Goal: Transaction & Acquisition: Purchase product/service

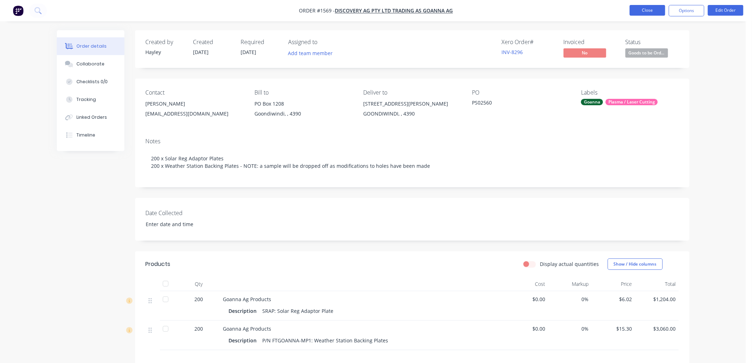
click at [648, 11] on button "Close" at bounding box center [648, 10] width 36 height 11
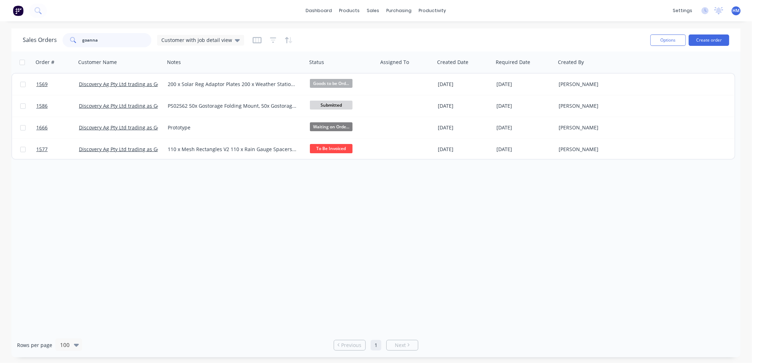
drag, startPoint x: 101, startPoint y: 41, endPoint x: 18, endPoint y: 40, distance: 83.2
click at [18, 40] on div "Sales Orders goanna Customer with job detail view Options Create order" at bounding box center [376, 39] width 730 height 23
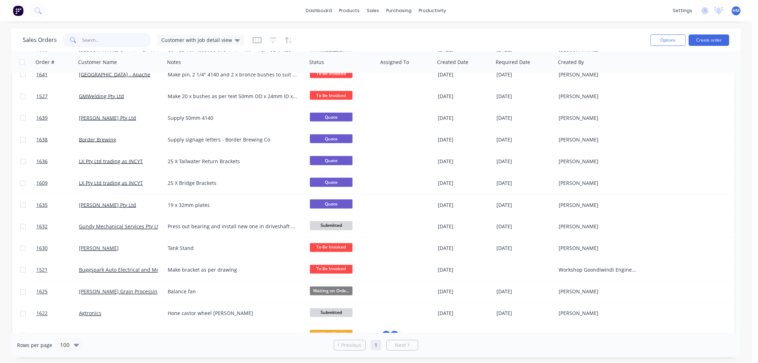
scroll to position [948, 0]
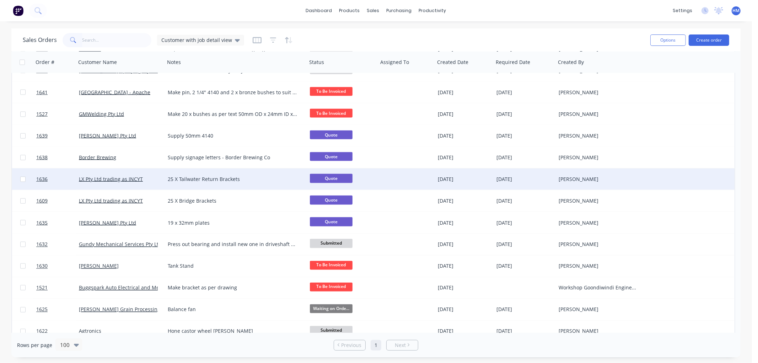
click at [147, 180] on div "LX Pty Ltd trading as INCYT" at bounding box center [118, 179] width 79 height 7
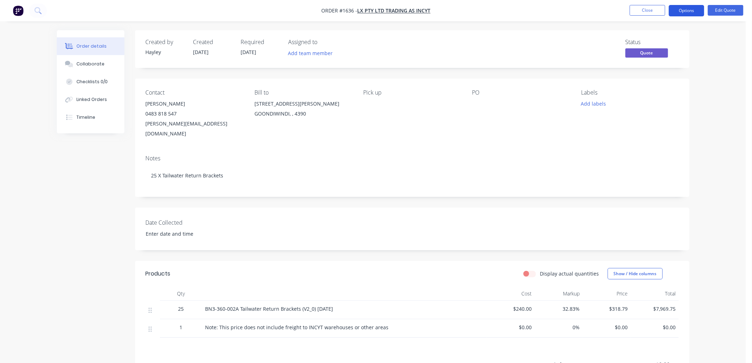
click at [676, 13] on button "Options" at bounding box center [687, 10] width 36 height 11
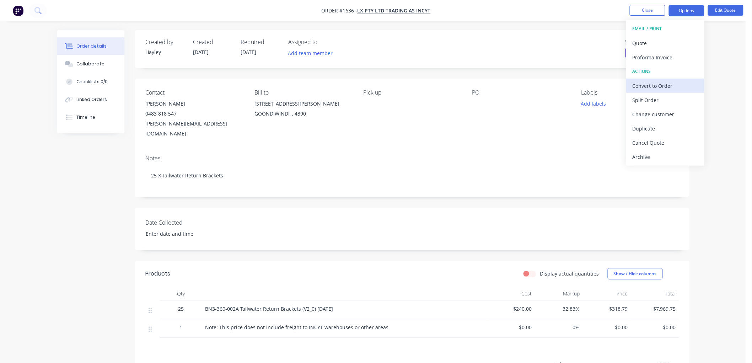
click at [663, 81] on div "Convert to Order" at bounding box center [665, 86] width 65 height 10
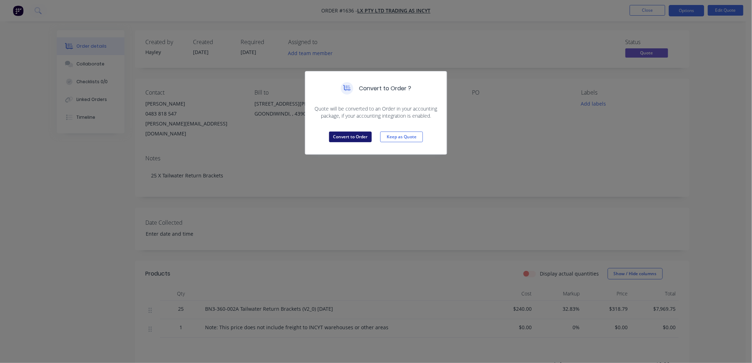
click at [335, 138] on button "Convert to Order" at bounding box center [350, 137] width 43 height 11
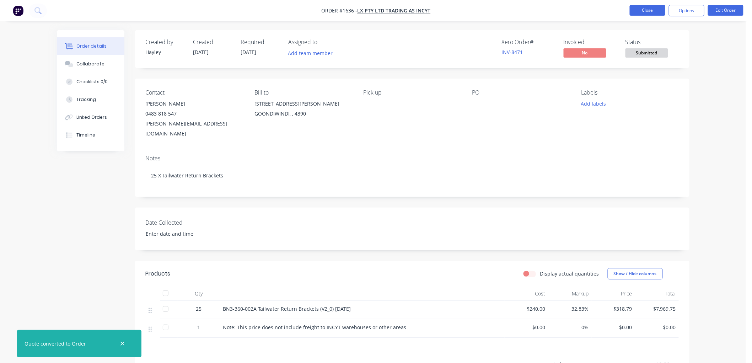
click at [653, 8] on button "Close" at bounding box center [648, 10] width 36 height 11
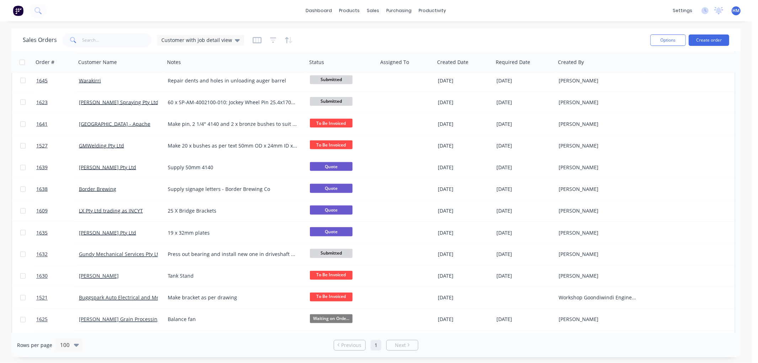
scroll to position [948, 0]
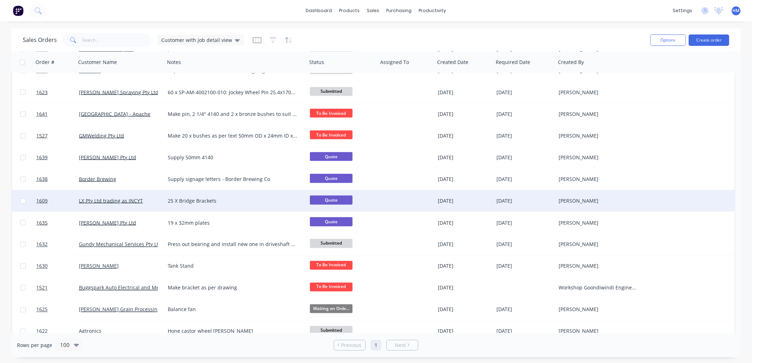
click at [148, 199] on div "LX Pty Ltd trading as INCYT" at bounding box center [118, 200] width 79 height 7
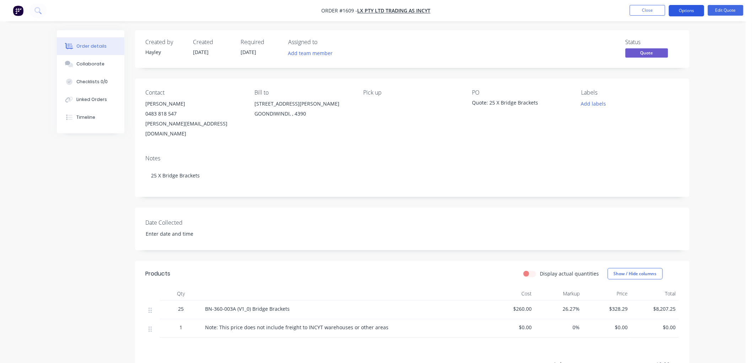
click at [684, 11] on button "Options" at bounding box center [687, 10] width 36 height 11
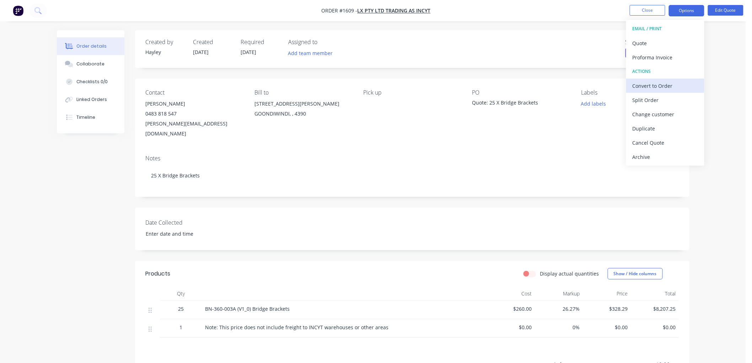
click at [667, 85] on div "Convert to Order" at bounding box center [665, 86] width 65 height 10
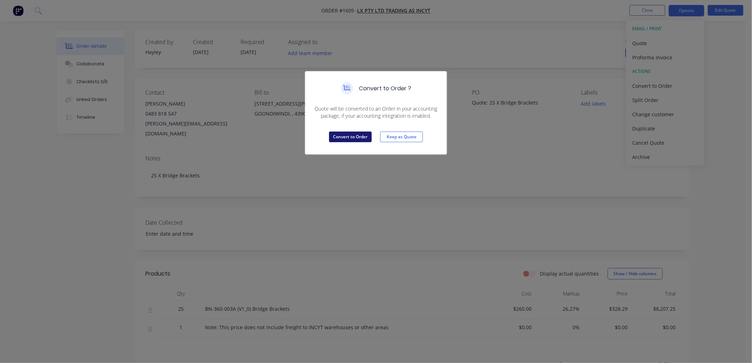
click at [352, 136] on button "Convert to Order" at bounding box center [350, 137] width 43 height 11
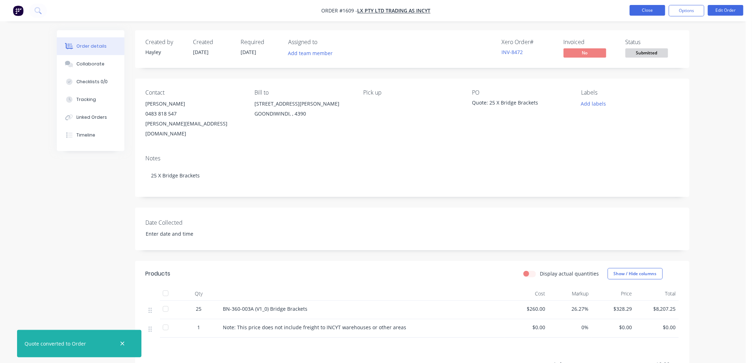
click at [654, 9] on button "Close" at bounding box center [648, 10] width 36 height 11
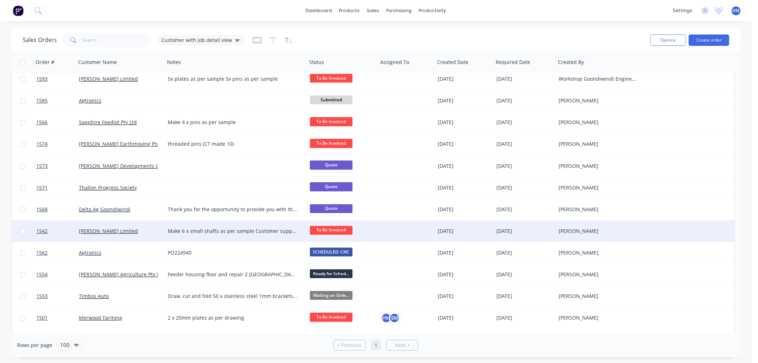
scroll to position [1382, 0]
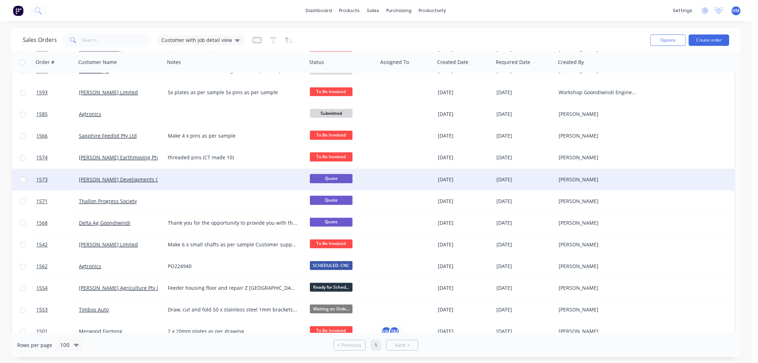
click at [158, 183] on div "[PERSON_NAME] Developments Group" at bounding box center [120, 179] width 89 height 21
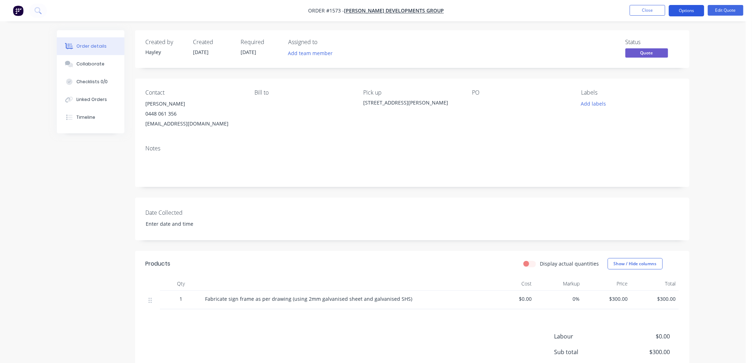
click at [676, 9] on button "Options" at bounding box center [687, 10] width 36 height 11
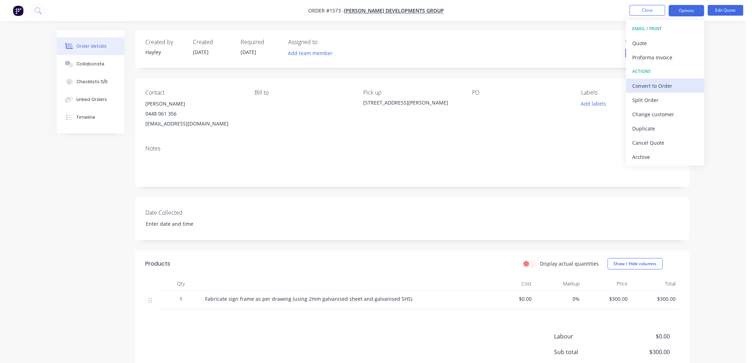
click at [670, 84] on div "Convert to Order" at bounding box center [665, 86] width 65 height 10
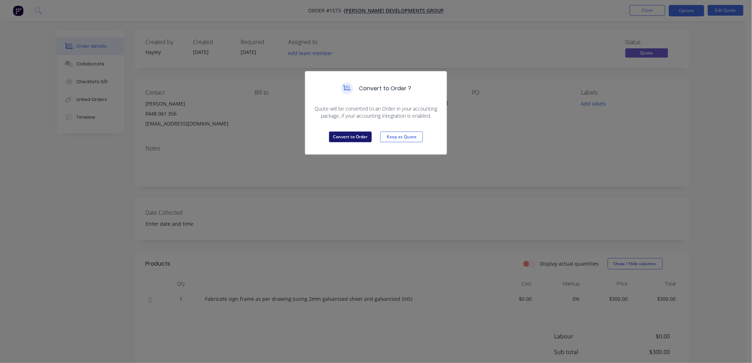
click at [343, 137] on button "Convert to Order" at bounding box center [350, 137] width 43 height 11
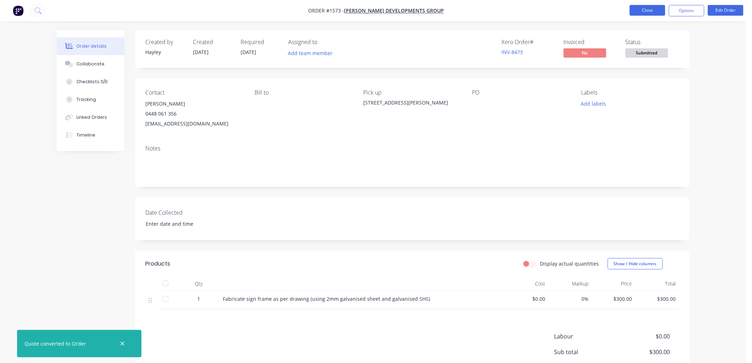
click at [646, 11] on button "Close" at bounding box center [648, 10] width 36 height 11
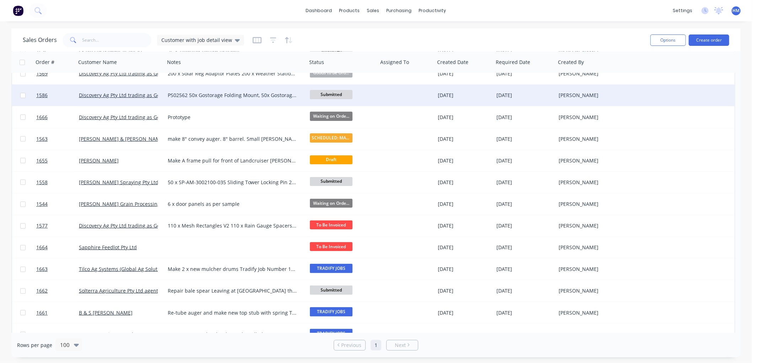
scroll to position [79, 0]
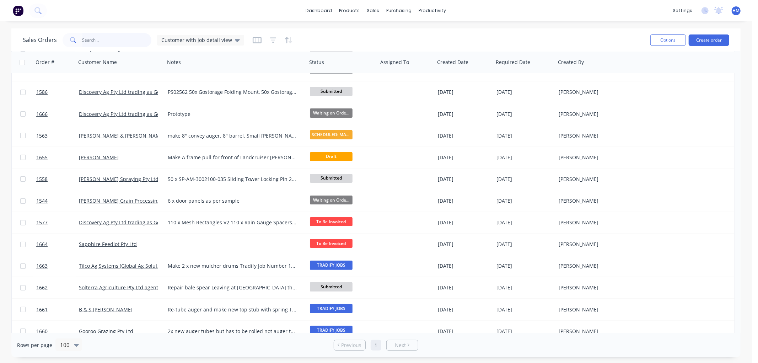
click at [97, 41] on input "text" at bounding box center [116, 40] width 69 height 14
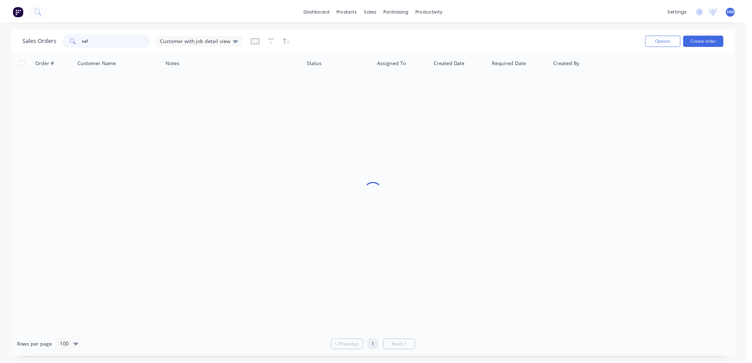
scroll to position [0, 0]
type input "saf"
click at [672, 40] on button "Options" at bounding box center [669, 39] width 36 height 11
click at [187, 169] on div "Order # Customer Name Notes Status Assigned To Created Date Required Date Creat…" at bounding box center [376, 192] width 730 height 281
click at [201, 44] on div "Customer with job detail view" at bounding box center [200, 40] width 87 height 11
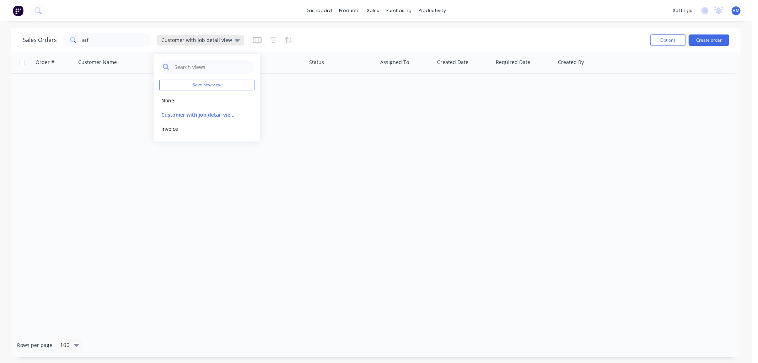
click at [200, 44] on div "Customer with job detail view" at bounding box center [200, 40] width 87 height 11
click at [126, 39] on input "saf" at bounding box center [116, 40] width 69 height 14
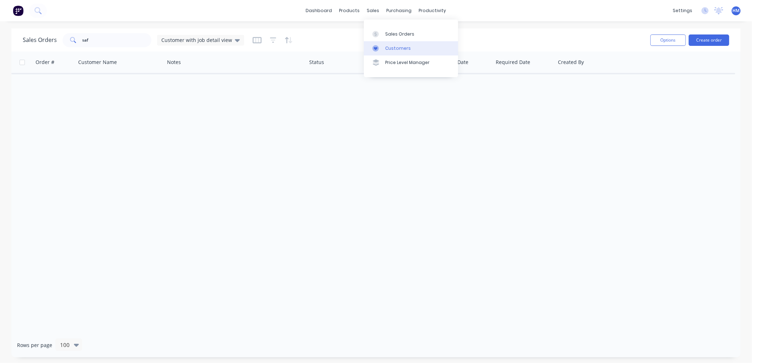
click at [396, 44] on link "Customers" at bounding box center [411, 48] width 94 height 14
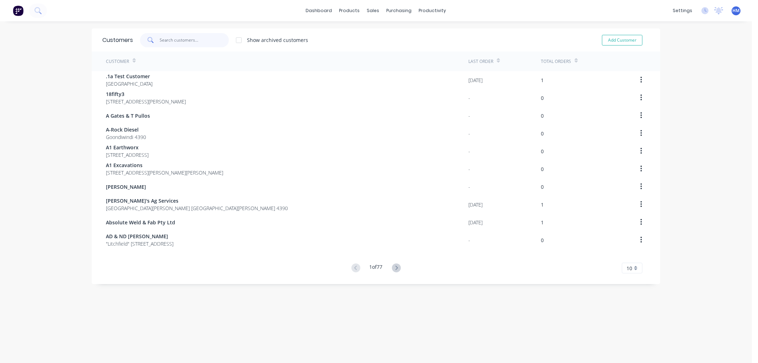
click at [165, 43] on input "text" at bounding box center [194, 40] width 69 height 14
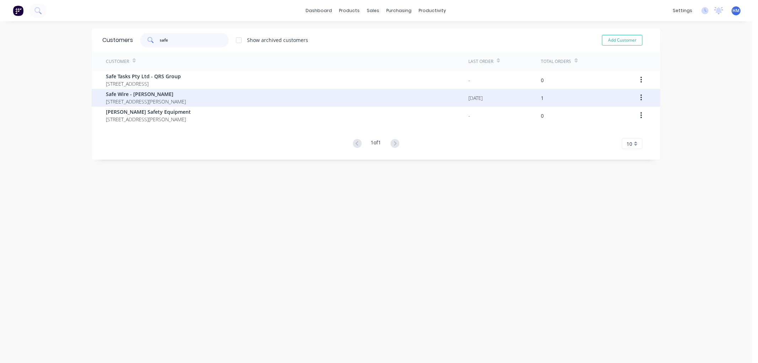
type input "safe"
click at [134, 97] on span "Safe Wire - [PERSON_NAME]" at bounding box center [146, 93] width 80 height 7
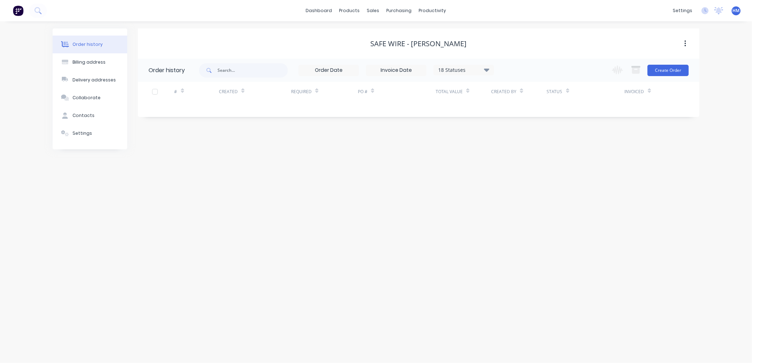
click at [488, 69] on icon at bounding box center [486, 69] width 5 height 3
click at [523, 152] on label at bounding box center [523, 152] width 0 height 0
click at [523, 155] on input "checkbox" at bounding box center [526, 155] width 6 height 7
checkbox input "true"
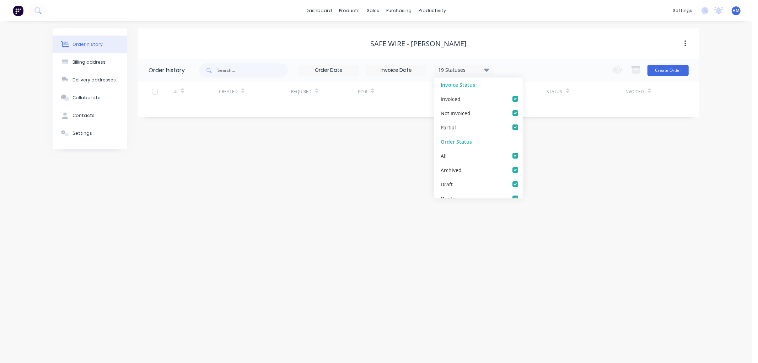
click at [552, 168] on div "Order history Billing address Delivery addresses Collaborate Contacts Settings …" at bounding box center [376, 192] width 752 height 342
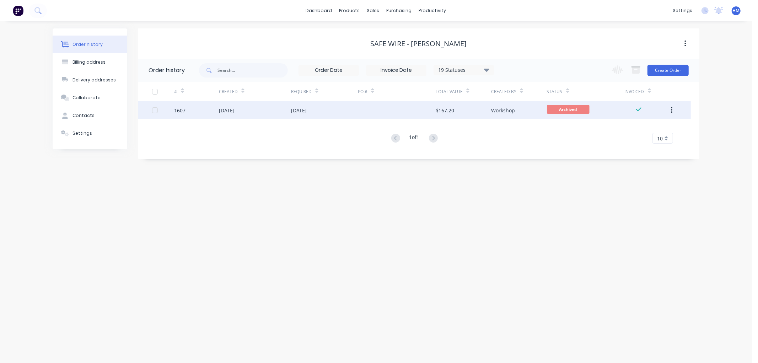
click at [353, 111] on div "[DATE]" at bounding box center [324, 110] width 67 height 18
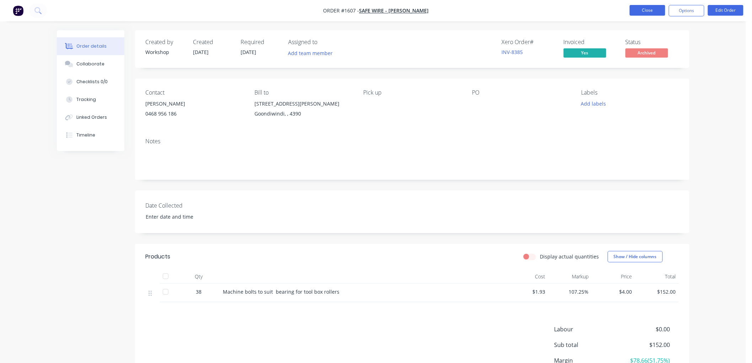
click at [643, 10] on button "Close" at bounding box center [648, 10] width 36 height 11
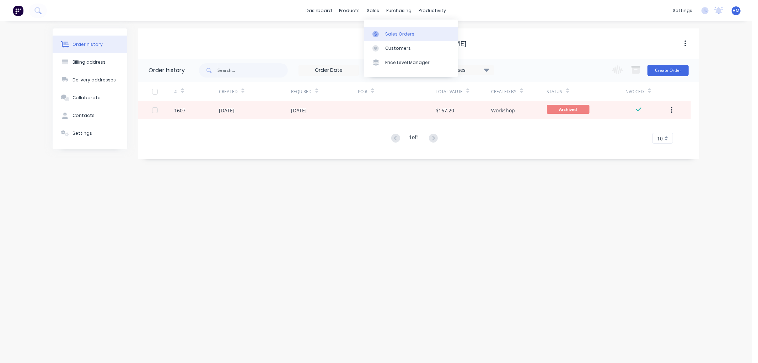
click at [380, 33] on div at bounding box center [378, 34] width 11 height 6
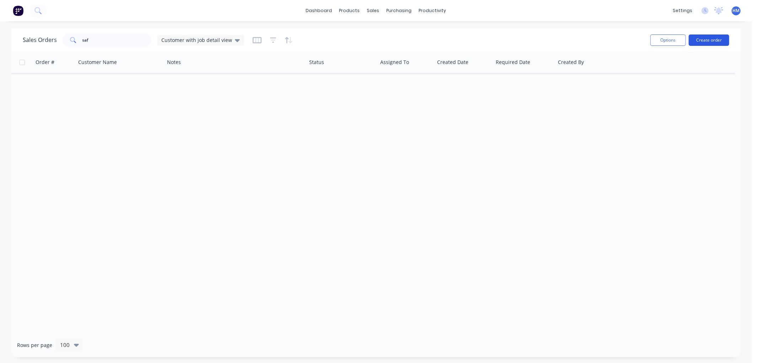
click at [721, 40] on button "Create order" at bounding box center [709, 39] width 41 height 11
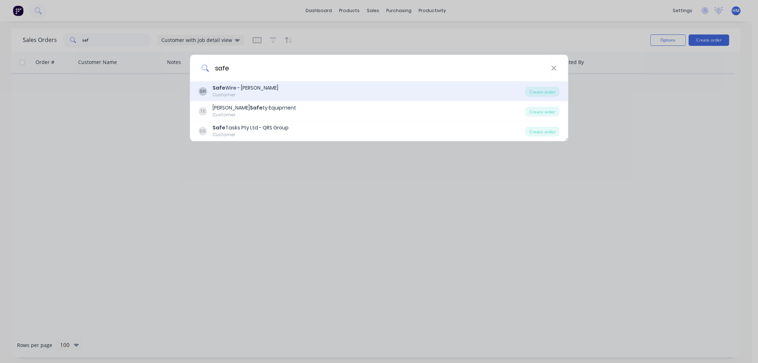
type input "safe"
click at [260, 91] on div "Safe Wire - [PERSON_NAME]" at bounding box center [246, 87] width 66 height 7
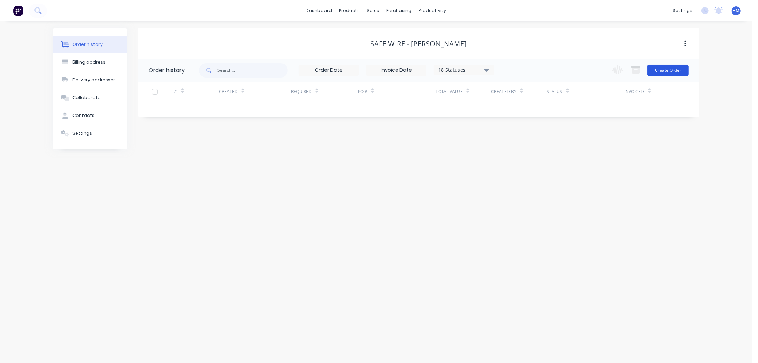
click at [660, 75] on button "Create Order" at bounding box center [668, 70] width 41 height 11
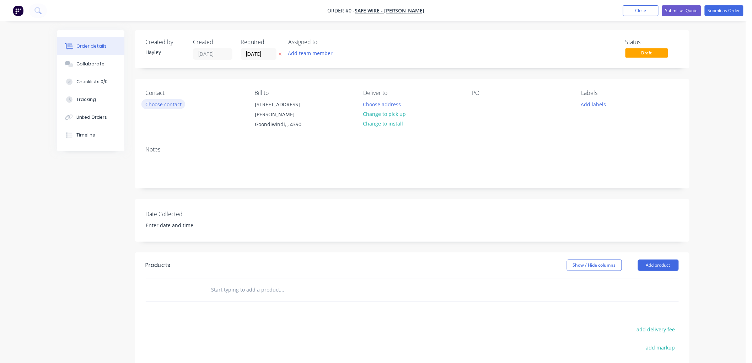
click at [175, 105] on button "Choose contact" at bounding box center [164, 104] width 44 height 10
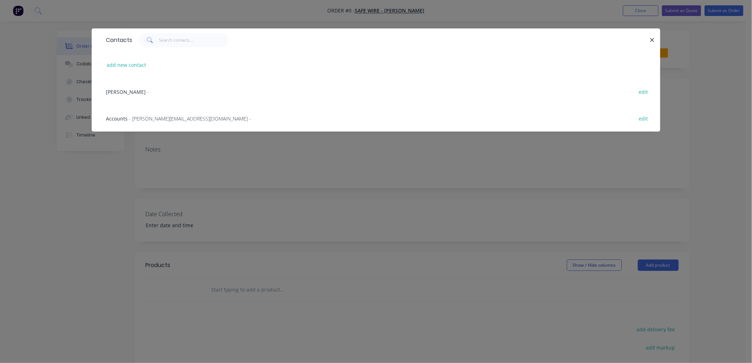
click at [152, 115] on span "- [PERSON_NAME][EMAIL_ADDRESS][DOMAIN_NAME] -" at bounding box center [190, 118] width 122 height 7
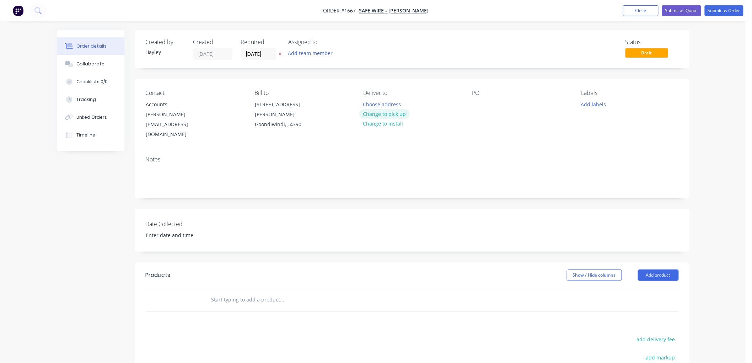
click at [397, 112] on button "Change to pick up" at bounding box center [384, 114] width 50 height 10
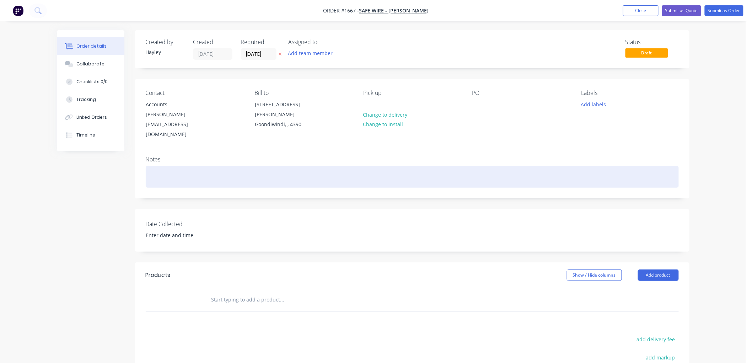
click at [176, 166] on div at bounding box center [412, 177] width 533 height 22
paste div
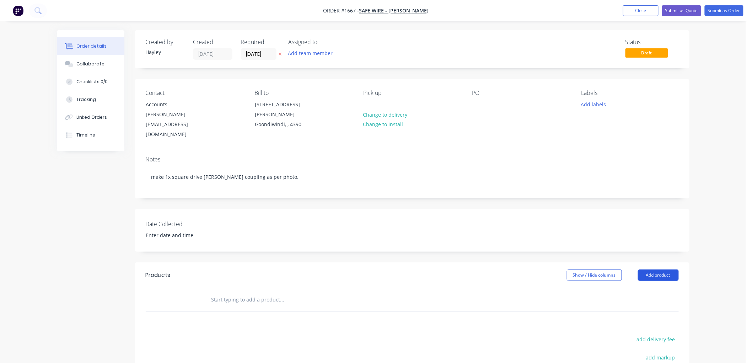
click at [662, 270] on button "Add product" at bounding box center [658, 275] width 41 height 11
click at [641, 286] on button "Product catalogue" at bounding box center [646, 293] width 68 height 14
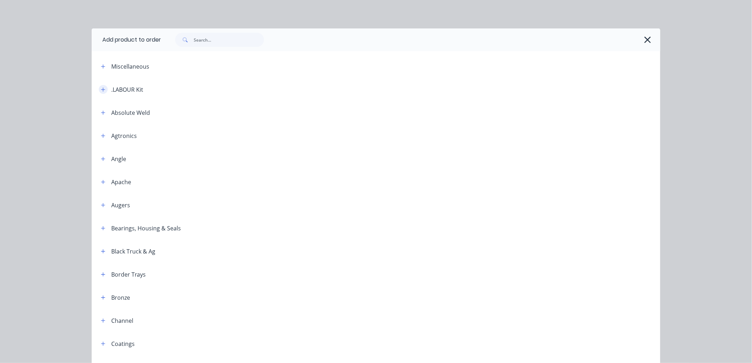
drag, startPoint x: 95, startPoint y: 90, endPoint x: 102, endPoint y: 87, distance: 7.7
click at [102, 87] on div ".LABOUR Kit" at bounding box center [119, 89] width 48 height 9
click at [102, 87] on icon "button" at bounding box center [103, 89] width 4 height 5
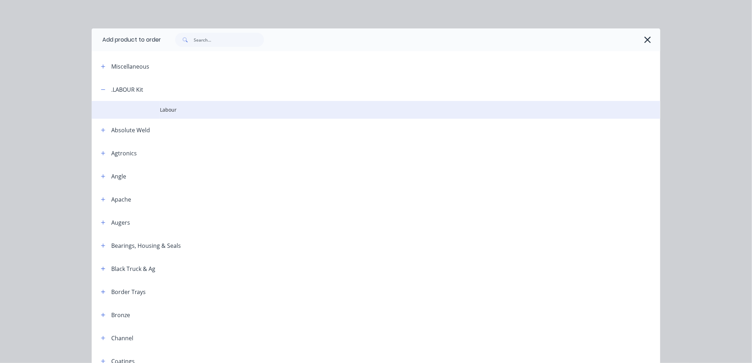
click at [169, 109] on span "Labour" at bounding box center [360, 109] width 400 height 7
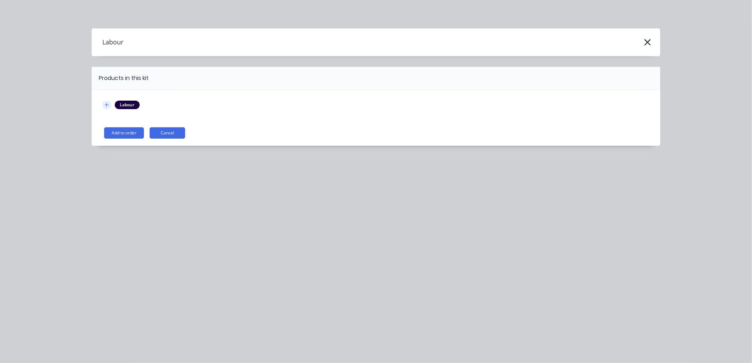
click at [105, 103] on icon "button" at bounding box center [107, 104] width 4 height 5
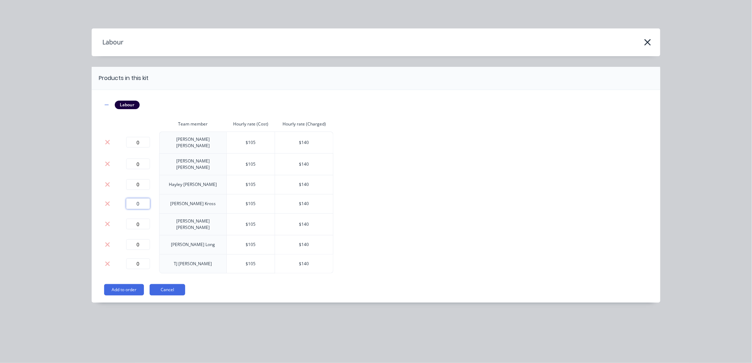
drag, startPoint x: 141, startPoint y: 198, endPoint x: 17, endPoint y: 197, distance: 124.1
click at [125, 198] on div "0" at bounding box center [137, 203] width 37 height 11
type input "3.5"
click at [120, 284] on button "Add to order" at bounding box center [124, 289] width 40 height 11
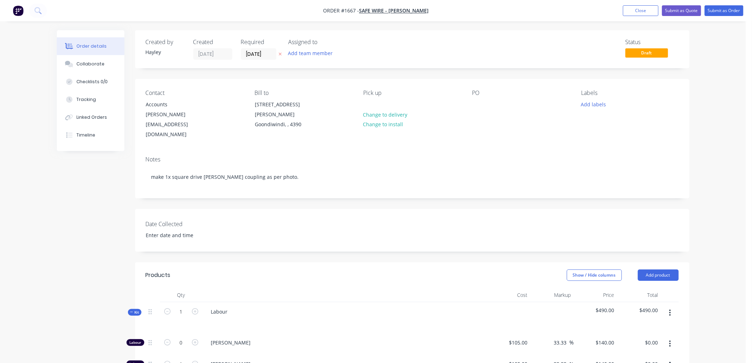
click at [132, 310] on icon at bounding box center [131, 312] width 3 height 4
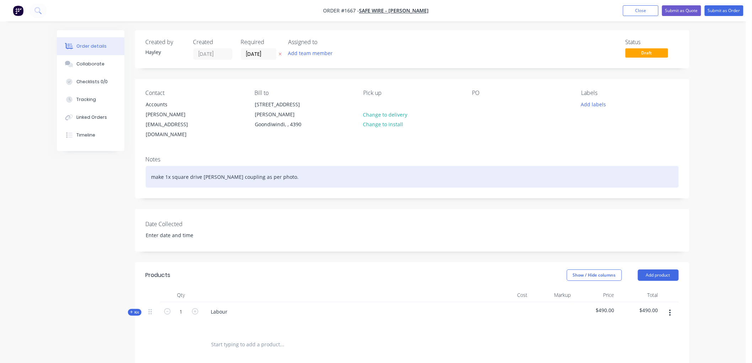
click at [278, 166] on div "make 1x square drive [PERSON_NAME] coupling as per photo." at bounding box center [412, 177] width 533 height 22
drag, startPoint x: 237, startPoint y: 158, endPoint x: 126, endPoint y: 156, distance: 111.3
click at [126, 156] on div "Created by [PERSON_NAME] Created [DATE] Required [DATE] Assigned to Add team me…" at bounding box center [373, 283] width 633 height 507
copy div "make 1x square drive [PERSON_NAME] coupling"
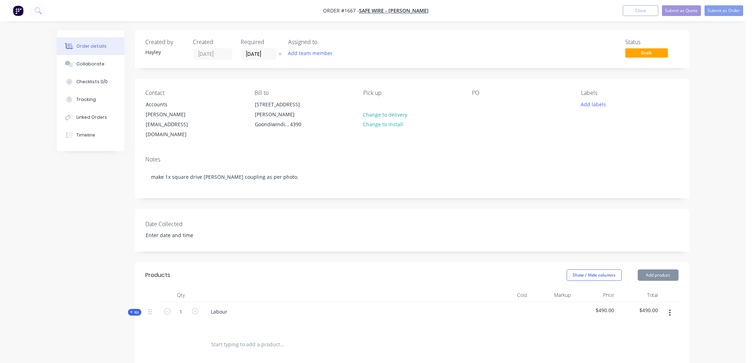
click at [244, 302] on div "Labour" at bounding box center [345, 317] width 284 height 31
click at [233, 302] on div "Labour" at bounding box center [345, 317] width 284 height 31
click at [229, 307] on div "Labour" at bounding box center [220, 312] width 28 height 10
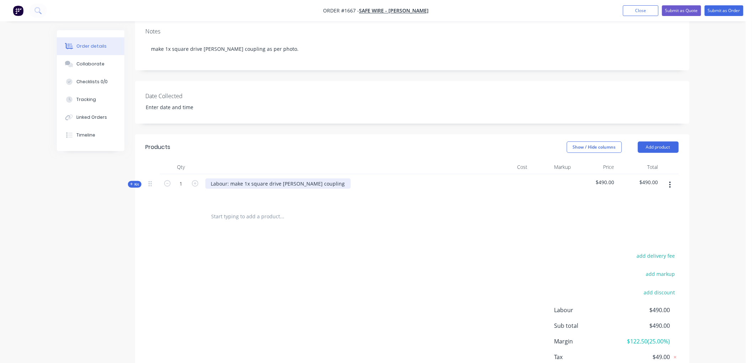
scroll to position [157, 0]
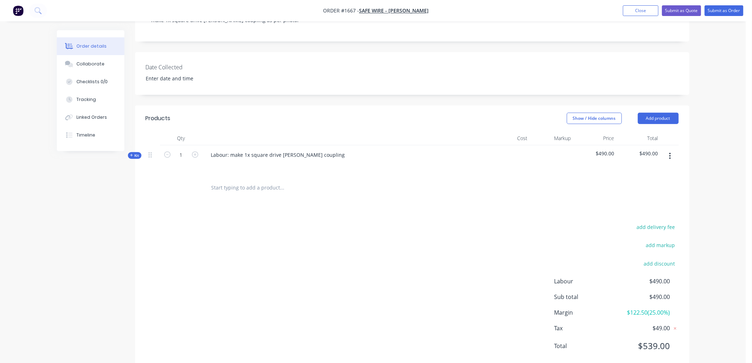
click at [228, 181] on input "text" at bounding box center [282, 188] width 142 height 14
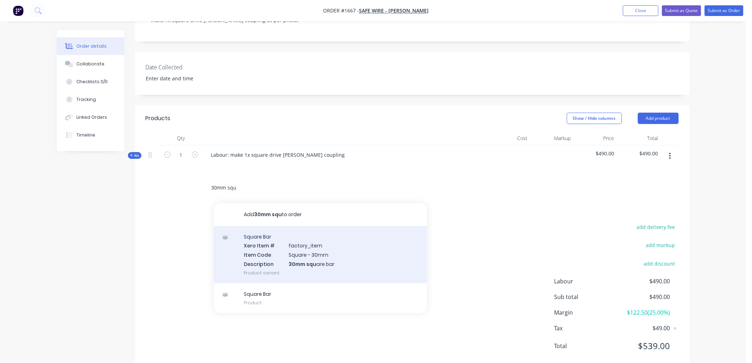
type input "30mm squ"
click at [336, 234] on div "Square Bar Xero Item # factory_item Item Code Square - 30mm Description 30mm sq…" at bounding box center [320, 254] width 213 height 57
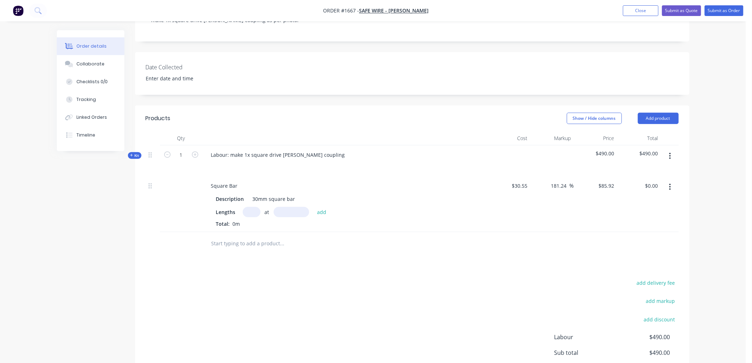
click at [246, 207] on input "text" at bounding box center [252, 212] width 18 height 10
type input "1"
type input "30"
click at [314, 207] on button "add" at bounding box center [322, 212] width 17 height 10
type input "$2.58"
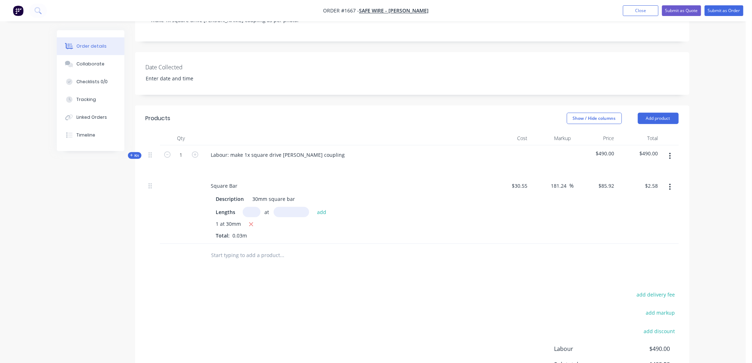
click at [243, 248] on input "text" at bounding box center [282, 255] width 142 height 14
type input "1"
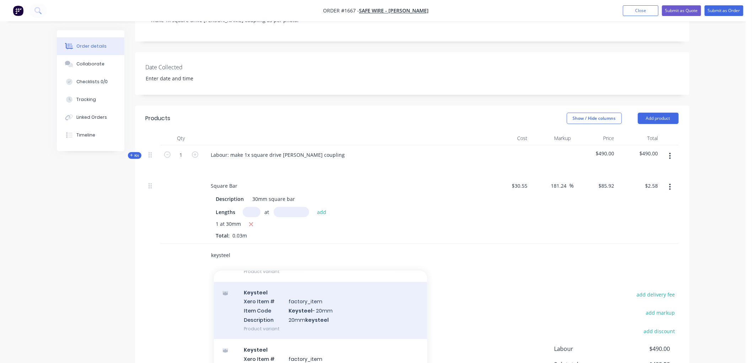
type input "keysteel"
click at [318, 290] on div "Keysteel Xero Item # factory_item Item Code Keysteel - 20mm Description 20mm ke…" at bounding box center [320, 310] width 213 height 57
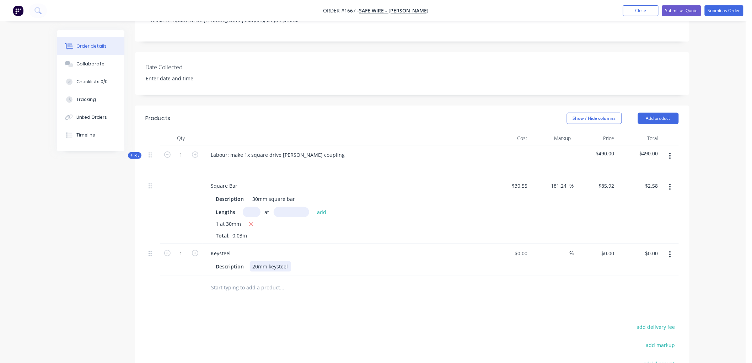
drag, startPoint x: 255, startPoint y: 246, endPoint x: 259, endPoint y: 246, distance: 3.9
click at [257, 261] on div "20mm keysteel" at bounding box center [270, 266] width 41 height 10
click at [258, 261] on div "20mm keysteel" at bounding box center [270, 266] width 41 height 10
click at [181, 160] on input "1" at bounding box center [181, 155] width 18 height 11
type input "0.3"
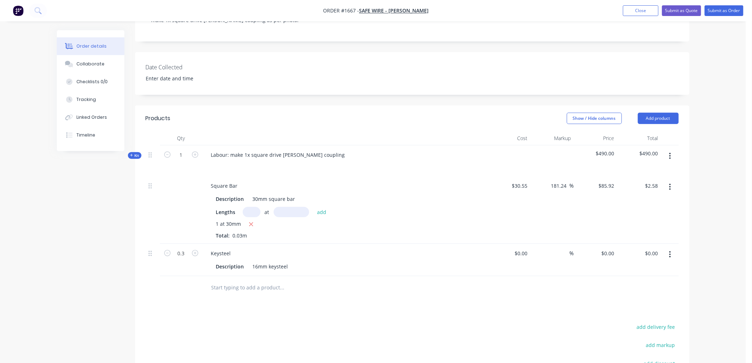
click at [236, 276] on div at bounding box center [331, 287] width 256 height 23
click at [233, 281] on input "text" at bounding box center [282, 288] width 142 height 14
type input "grub"
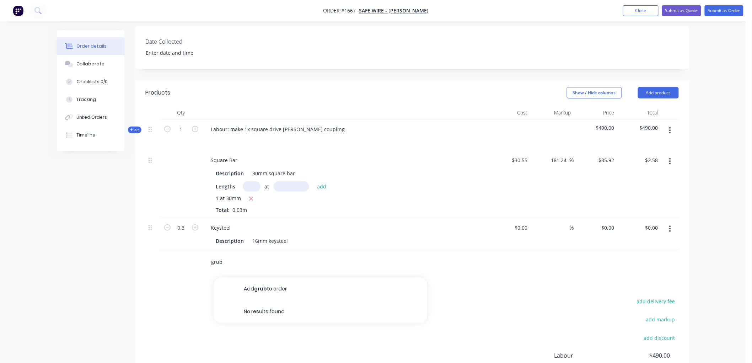
scroll to position [196, 0]
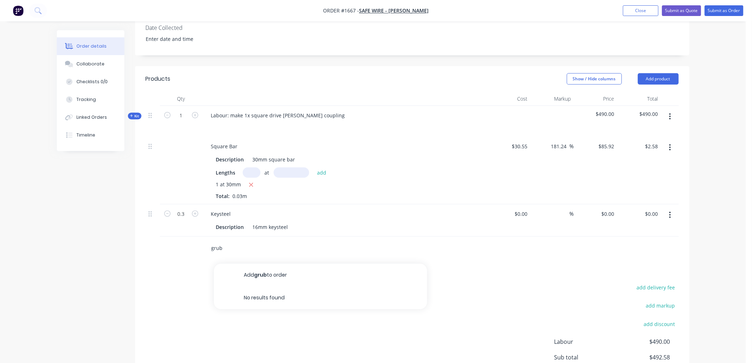
click at [203, 237] on div "grub Add grub to order No results found" at bounding box center [331, 248] width 256 height 23
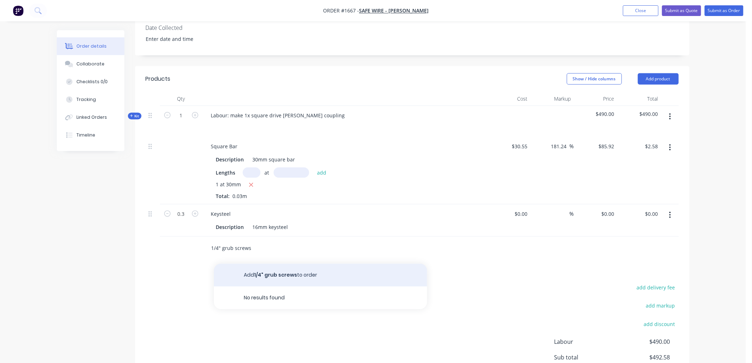
type input "1/4" grub screws"
click at [293, 264] on button "Add 1/4" grub screws to order" at bounding box center [320, 275] width 213 height 23
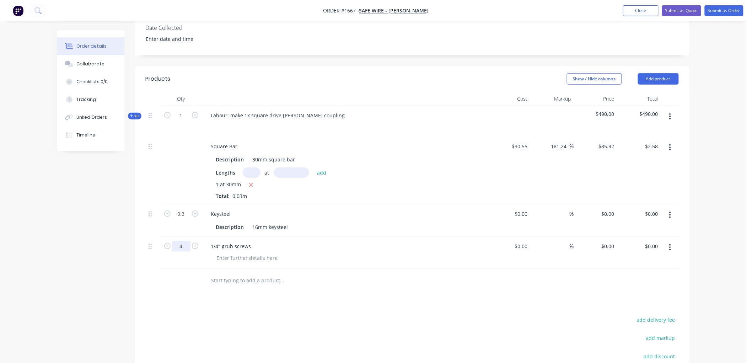
type input "4"
click at [304, 273] on input "text" at bounding box center [282, 280] width 142 height 14
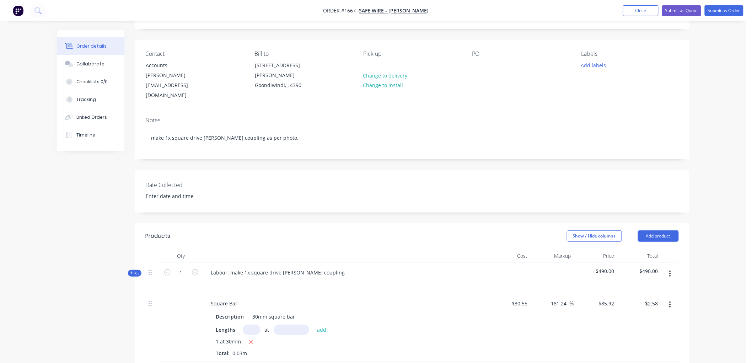
scroll to position [38, 0]
click at [84, 64] on div "Collaborate" at bounding box center [90, 64] width 28 height 6
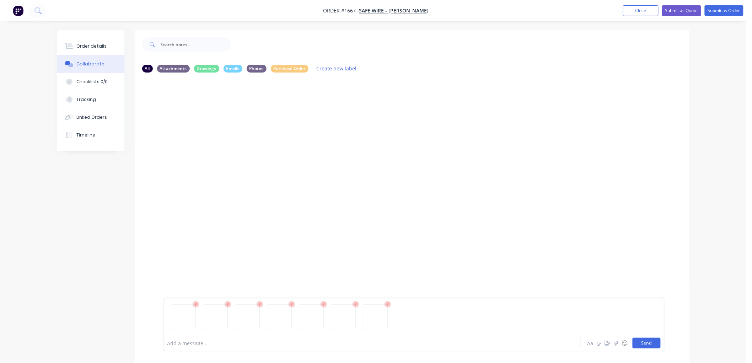
click at [643, 340] on button "Send" at bounding box center [647, 343] width 28 height 11
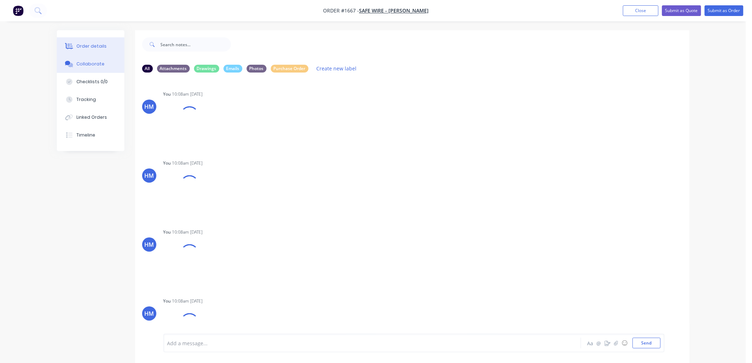
click at [97, 42] on button "Order details" at bounding box center [91, 46] width 68 height 18
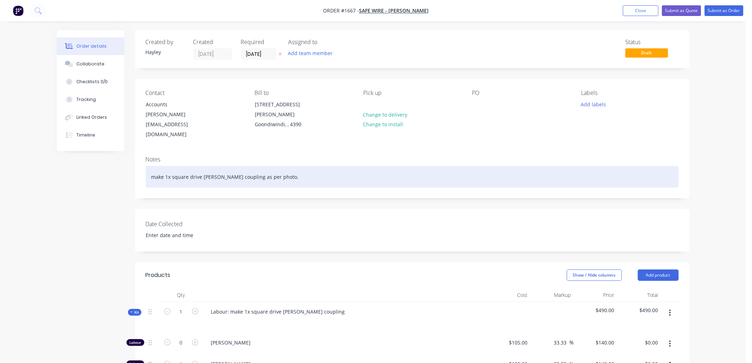
click at [283, 166] on div "make 1x square drive [PERSON_NAME] coupling as per photo." at bounding box center [412, 177] width 533 height 22
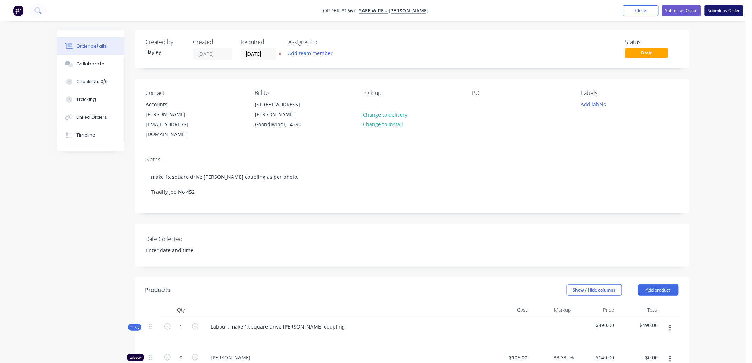
click at [727, 11] on button "Submit as Order" at bounding box center [724, 10] width 39 height 11
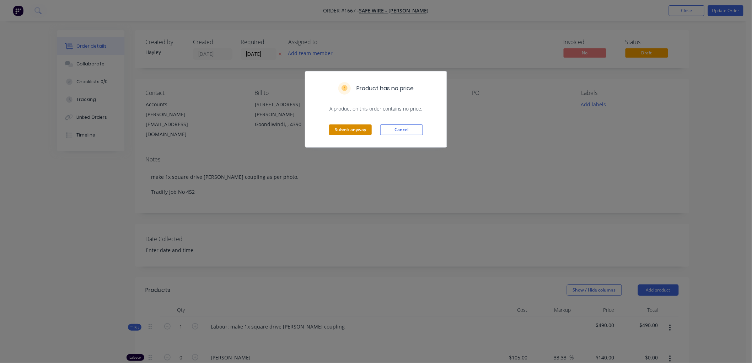
click at [341, 126] on button "Submit anyway" at bounding box center [350, 129] width 43 height 11
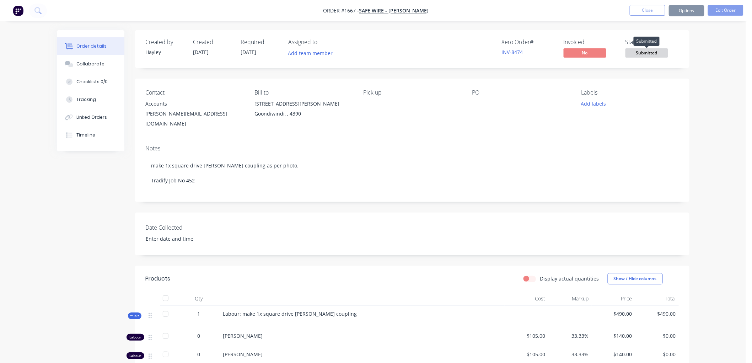
click at [641, 54] on span "Submitted" at bounding box center [647, 52] width 43 height 9
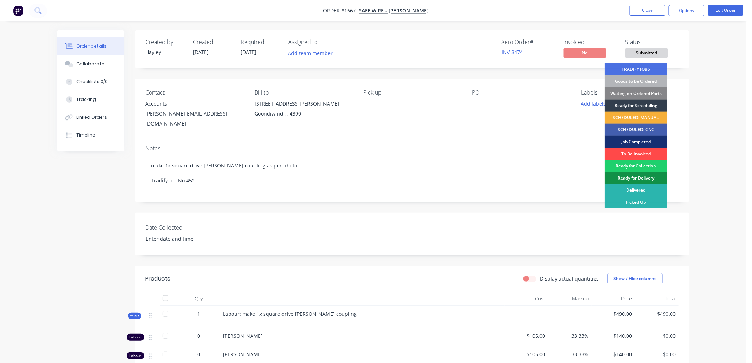
click at [633, 152] on div "To Be Invoiced" at bounding box center [636, 154] width 63 height 12
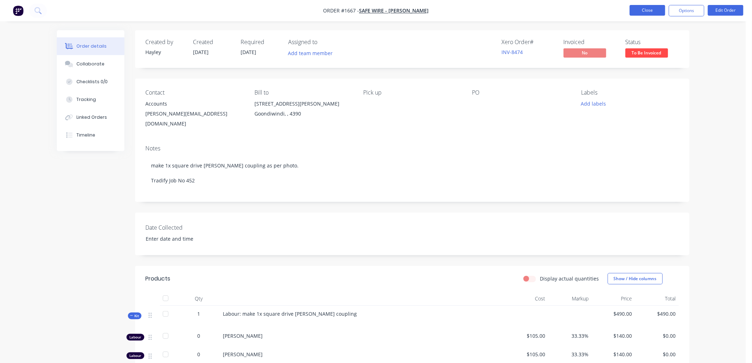
click at [650, 10] on button "Close" at bounding box center [648, 10] width 36 height 11
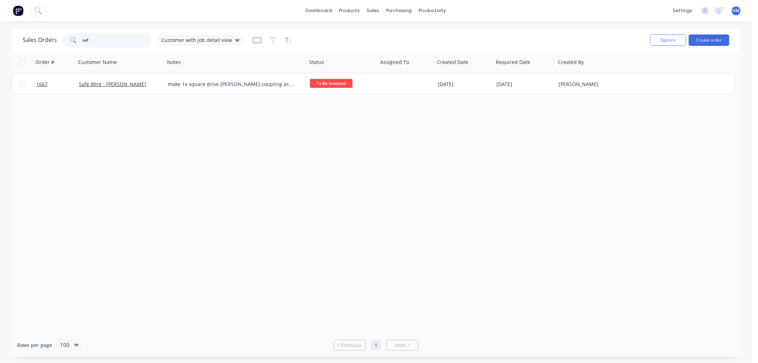
click at [44, 38] on div "Sales Orders saf Customer with job detail view" at bounding box center [134, 40] width 222 height 14
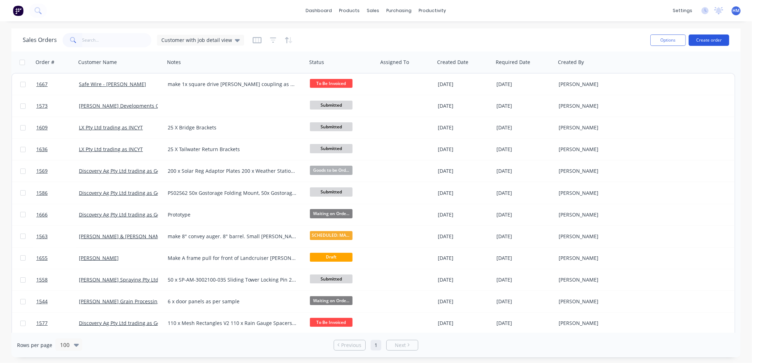
click at [717, 38] on button "Create order" at bounding box center [709, 39] width 41 height 11
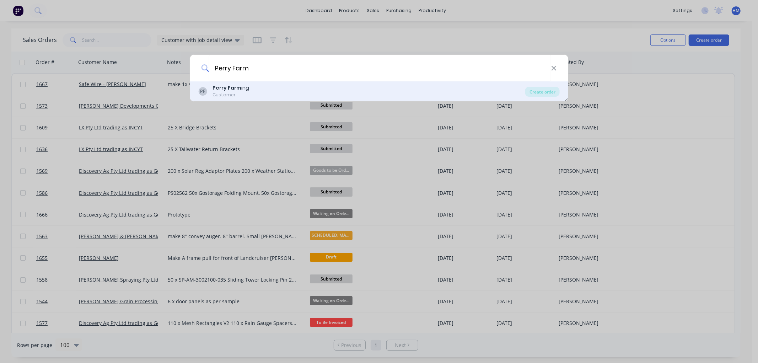
type input "Perry Farm"
click at [226, 90] on b "Perry Farm" at bounding box center [227, 87] width 29 height 7
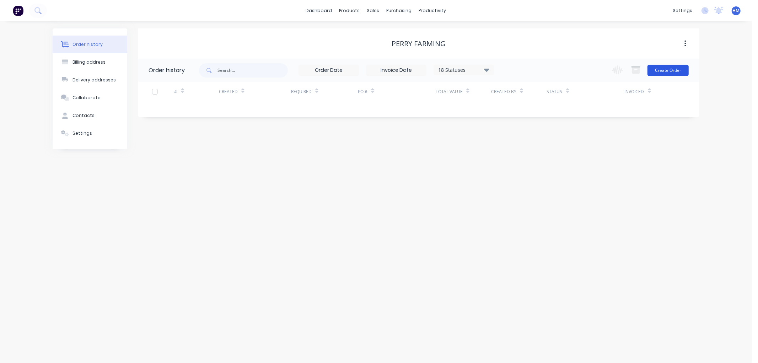
click at [671, 71] on button "Create Order" at bounding box center [668, 70] width 41 height 11
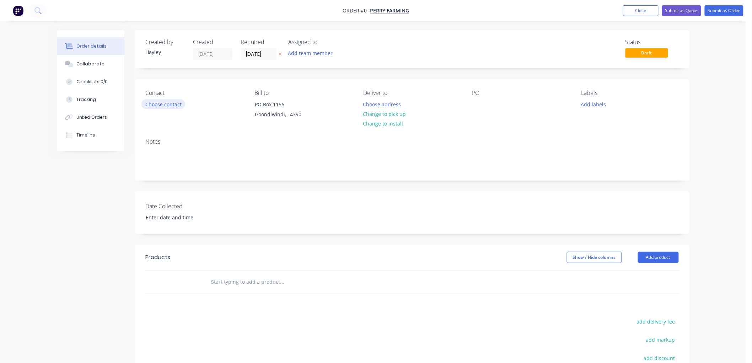
click at [172, 106] on button "Choose contact" at bounding box center [164, 104] width 44 height 10
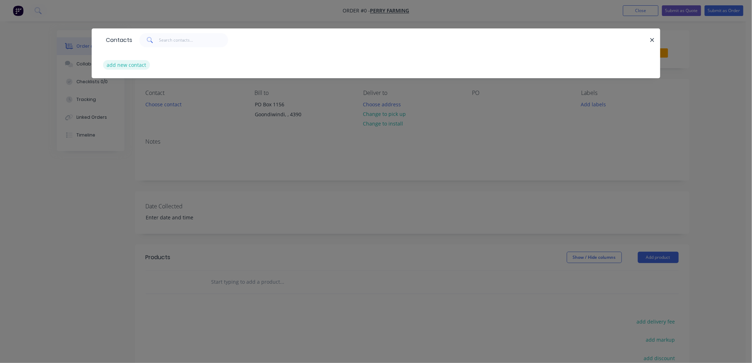
click at [127, 65] on button "add new contact" at bounding box center [126, 65] width 47 height 10
select select "AU"
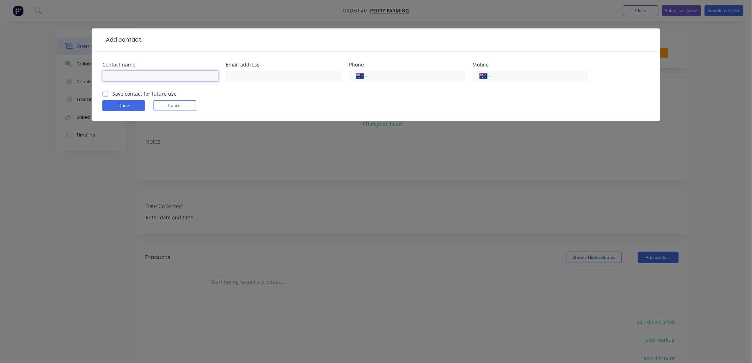
click at [130, 80] on input "text" at bounding box center [160, 76] width 116 height 11
type input "[PERSON_NAME]"
click at [112, 96] on label "Save contact for future use" at bounding box center [144, 93] width 64 height 7
click at [105, 96] on input "Save contact for future use" at bounding box center [105, 93] width 6 height 7
checkbox input "true"
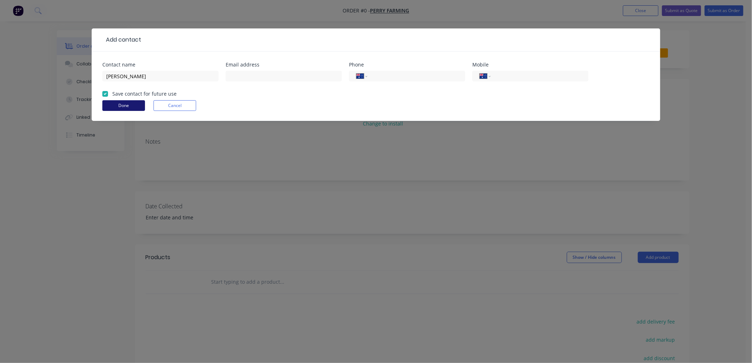
click at [119, 103] on button "Done" at bounding box center [123, 105] width 43 height 11
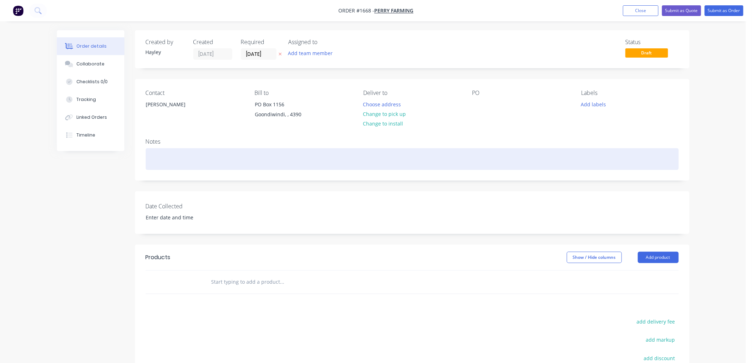
click at [200, 156] on div at bounding box center [412, 159] width 533 height 22
paste div
click at [204, 155] on div "Make fuel tank" at bounding box center [412, 159] width 533 height 22
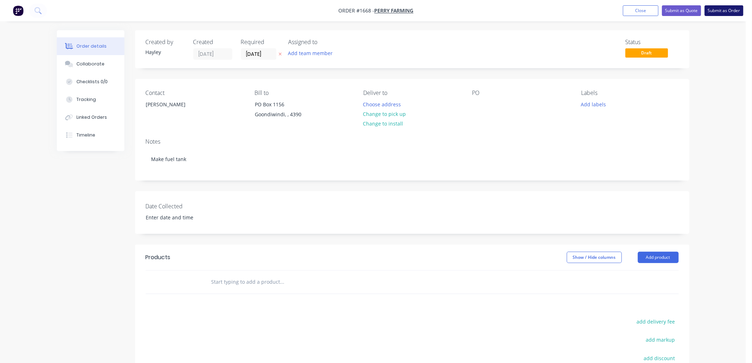
click at [730, 9] on button "Submit as Order" at bounding box center [724, 10] width 39 height 11
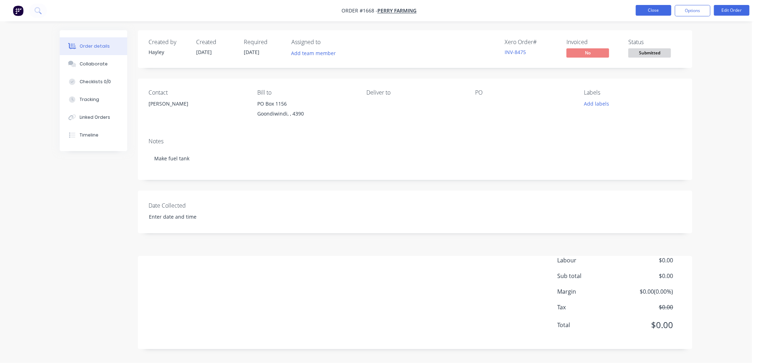
click at [659, 6] on button "Close" at bounding box center [654, 10] width 36 height 11
